Goal: Task Accomplishment & Management: Manage account settings

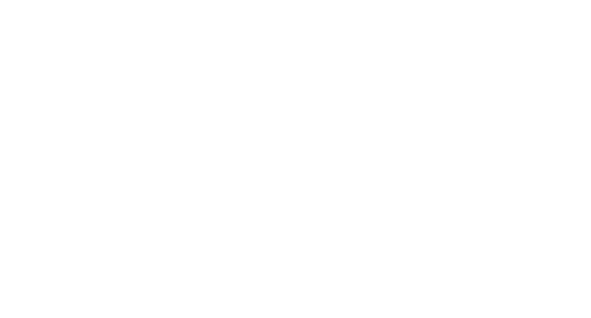
click at [309, 9] on html at bounding box center [295, 4] width 591 height 9
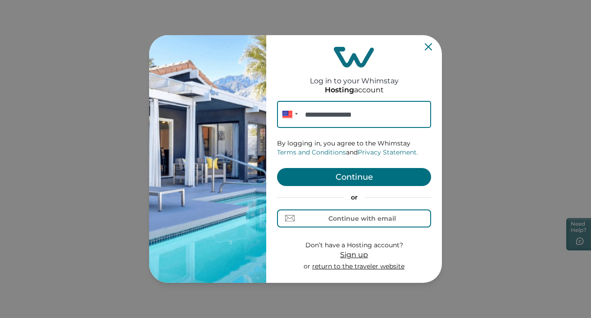
type input "**********"
click at [373, 179] on button "Continue" at bounding box center [354, 177] width 154 height 18
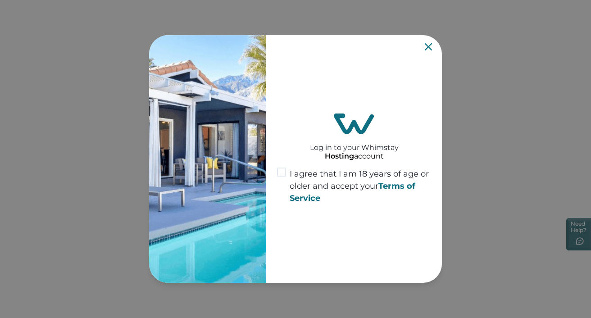
click at [279, 169] on span at bounding box center [281, 172] width 9 height 9
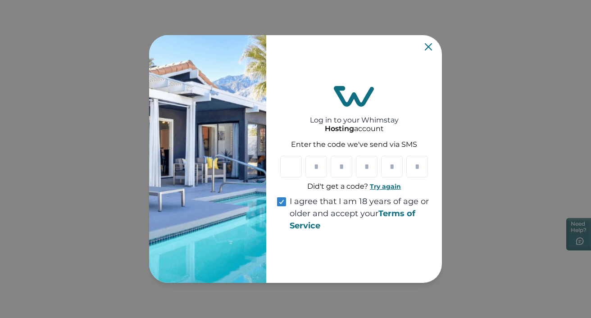
type input "*"
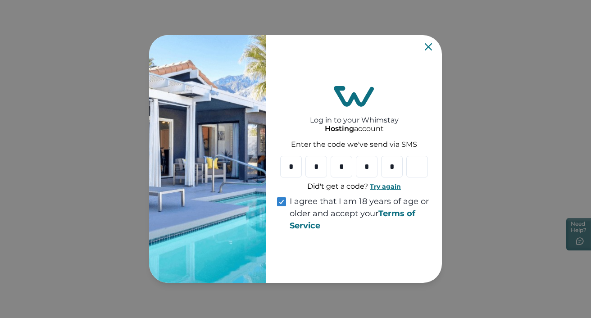
type input "*"
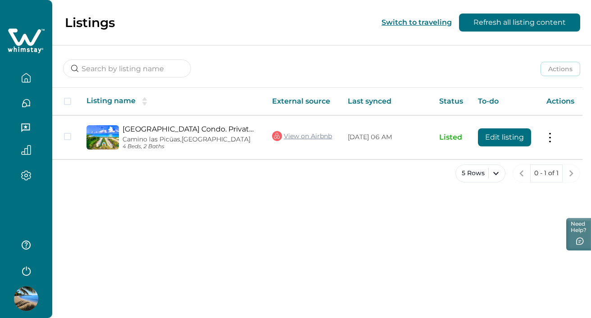
click at [24, 77] on icon "button" at bounding box center [26, 78] width 10 height 10
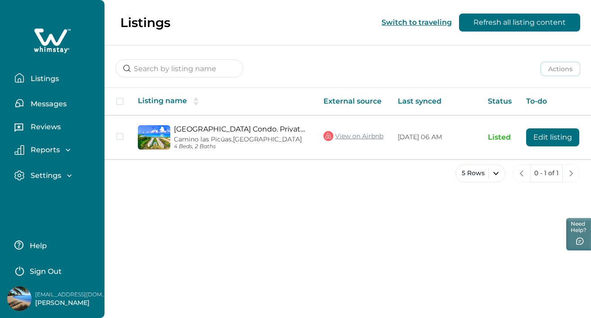
click at [46, 105] on p "Messages" at bounding box center [47, 104] width 39 height 9
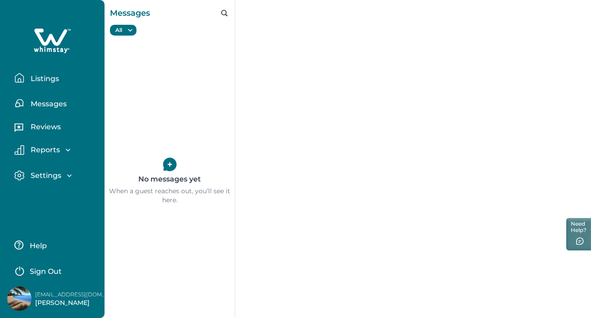
click at [46, 127] on p "Reviews" at bounding box center [44, 127] width 33 height 9
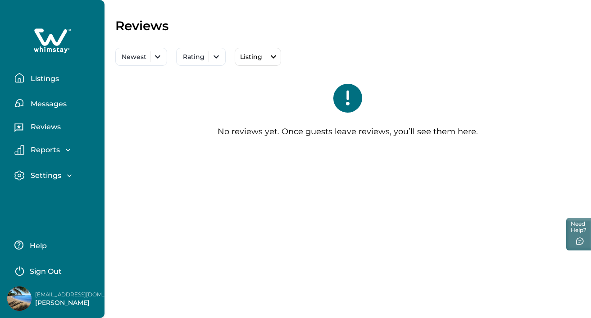
click at [54, 151] on p "Reports" at bounding box center [44, 149] width 32 height 9
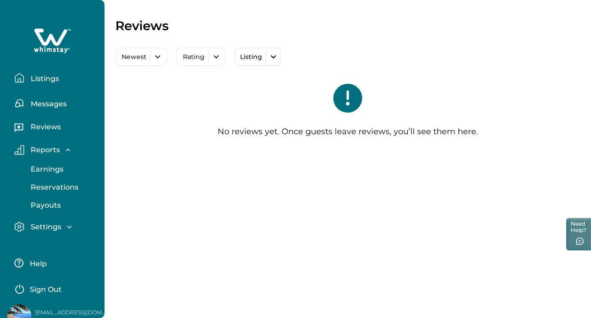
click at [49, 230] on p "Settings" at bounding box center [44, 226] width 33 height 9
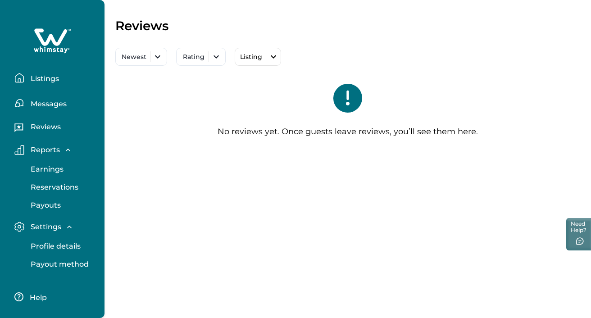
click at [67, 245] on p "Profile details" at bounding box center [54, 246] width 53 height 9
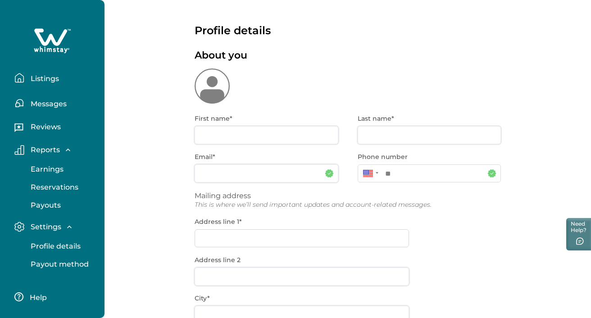
type input "[PERSON_NAME]"
type input "[EMAIL_ADDRESS][DOMAIN_NAME]"
type input "P.O. Box 522"
type input "[PERSON_NAME]"
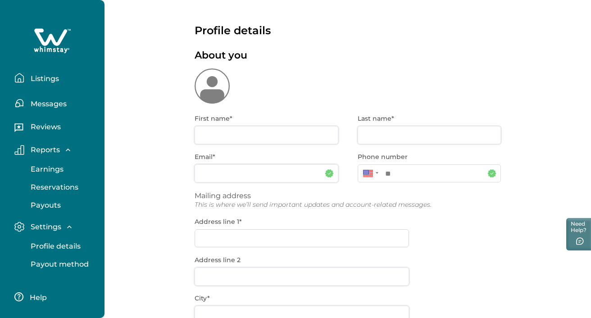
type input "[US_STATE]"
type input "00721"
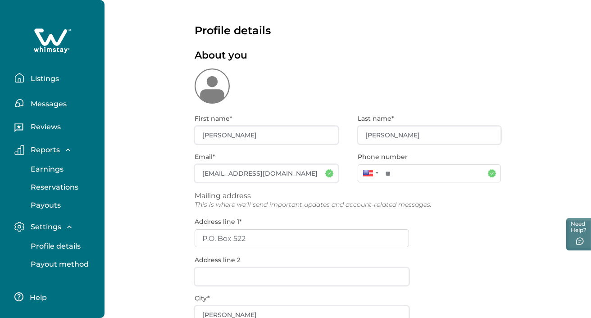
type input "**********"
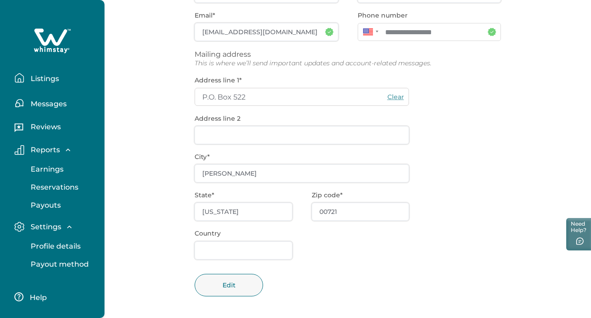
scroll to position [144, 0]
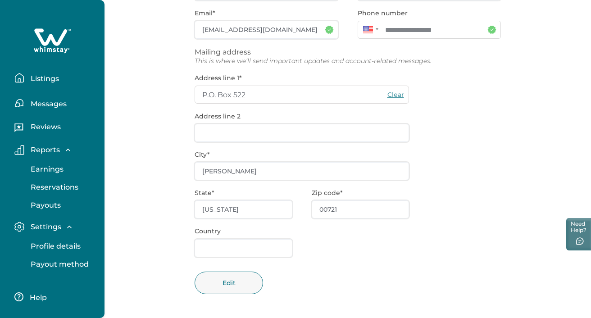
click at [47, 265] on p "Payout method" at bounding box center [58, 264] width 61 height 9
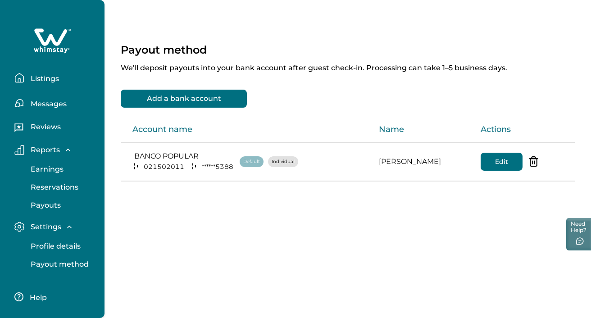
click at [51, 35] on icon at bounding box center [50, 36] width 33 height 17
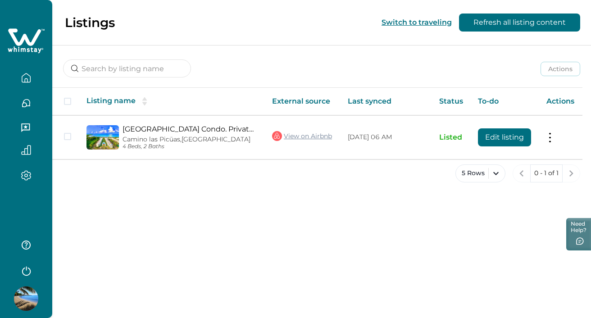
click at [26, 270] on icon "button" at bounding box center [26, 271] width 9 height 9
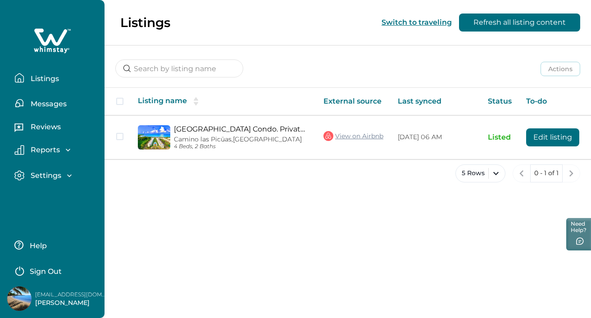
click at [32, 270] on p "Sign Out" at bounding box center [46, 271] width 32 height 9
